Goal: Task Accomplishment & Management: Manage account settings

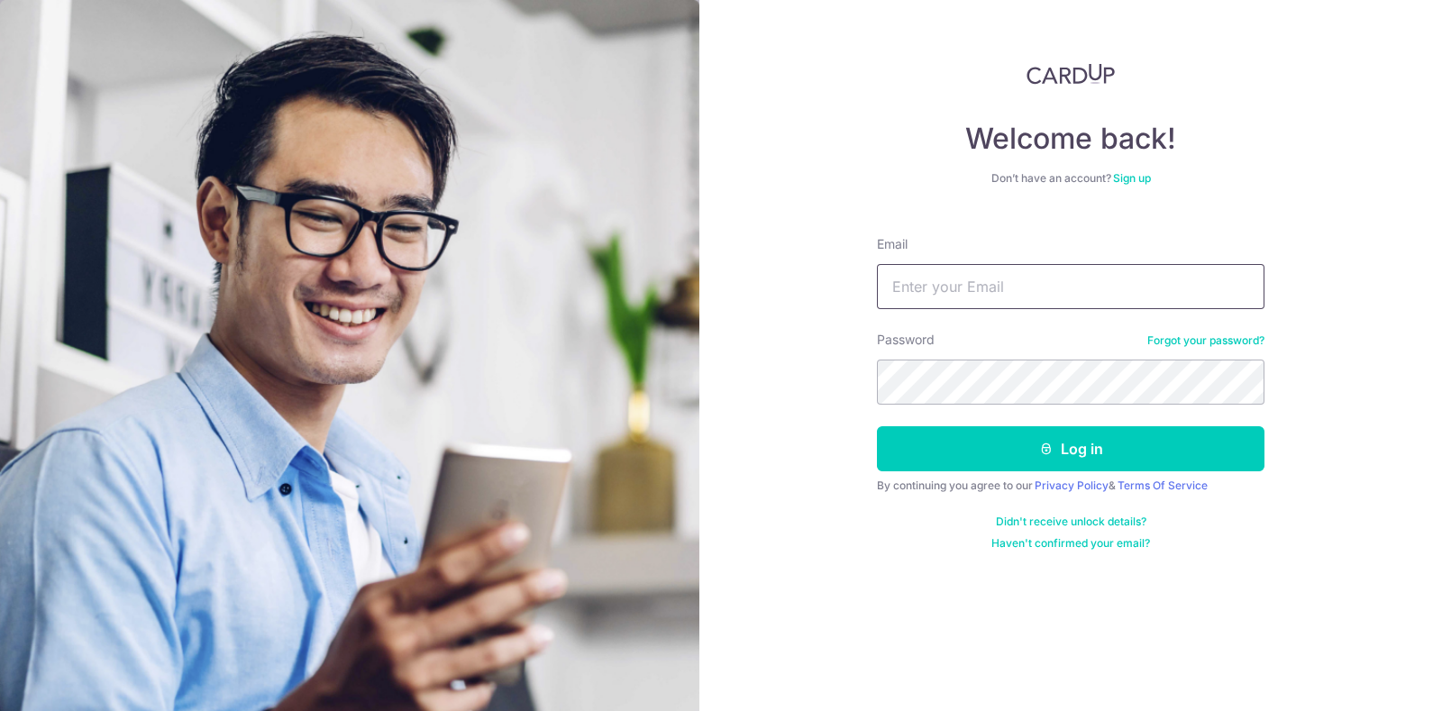
click at [943, 284] on input "Email" at bounding box center [1070, 286] width 387 height 45
type input "[EMAIL_ADDRESS][DOMAIN_NAME]"
click at [877, 426] on button "Log in" at bounding box center [1070, 448] width 387 height 45
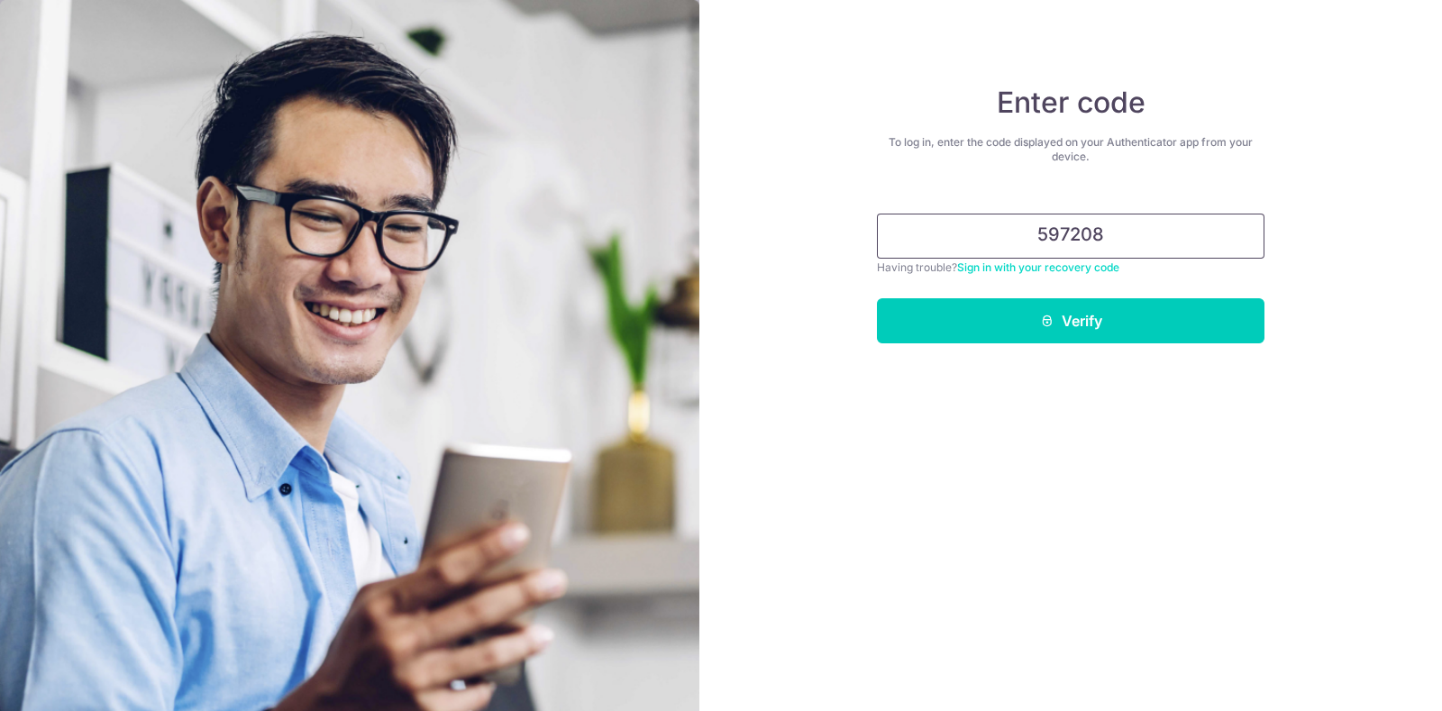
type input "597208"
click at [877, 298] on button "Verify" at bounding box center [1070, 320] width 387 height 45
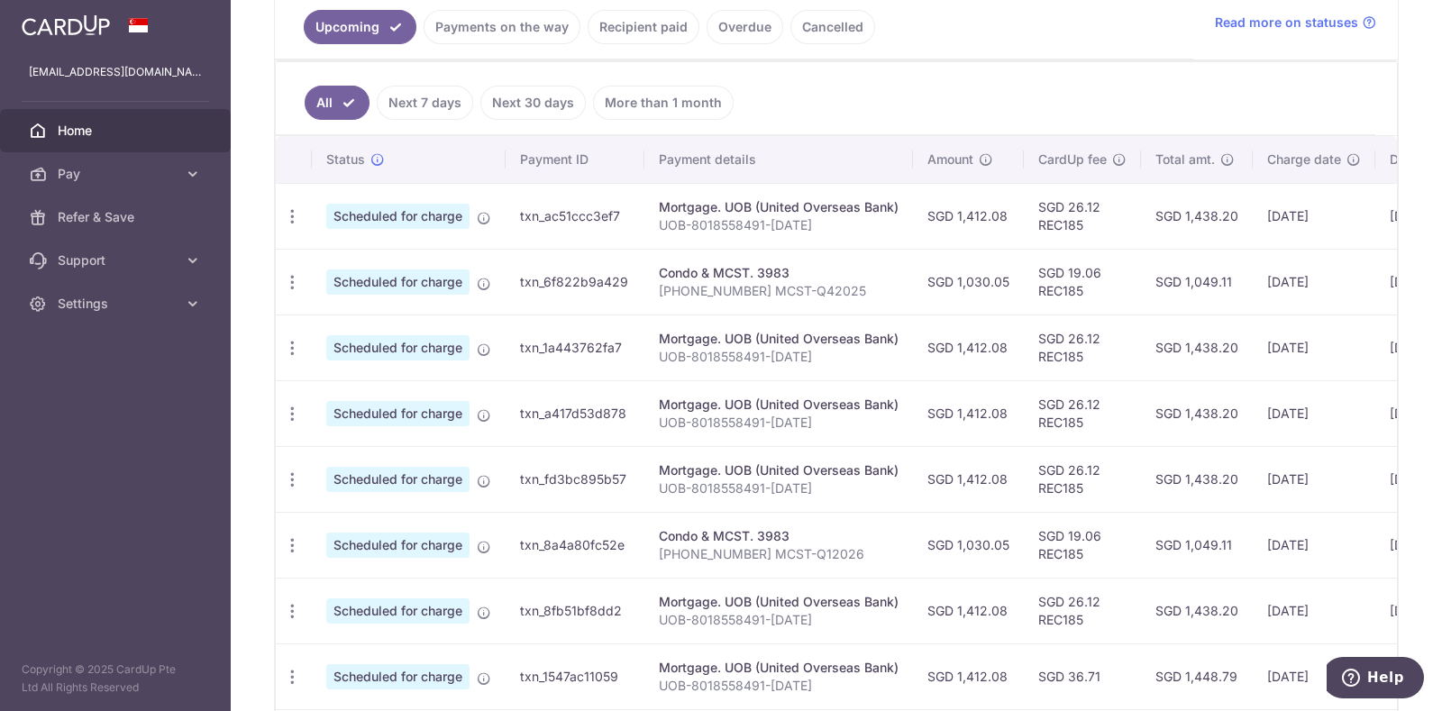
scroll to position [450, 0]
